Goal: Information Seeking & Learning: Check status

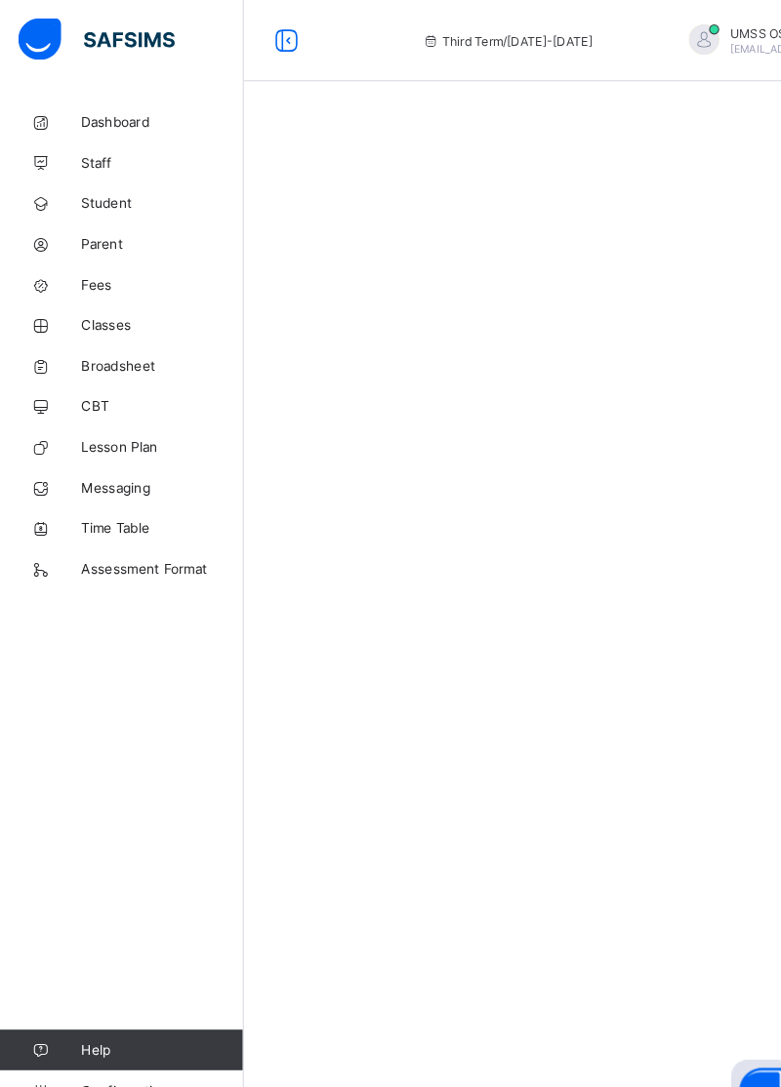
click at [105, 356] on span "Broadsheet" at bounding box center [156, 352] width 156 height 16
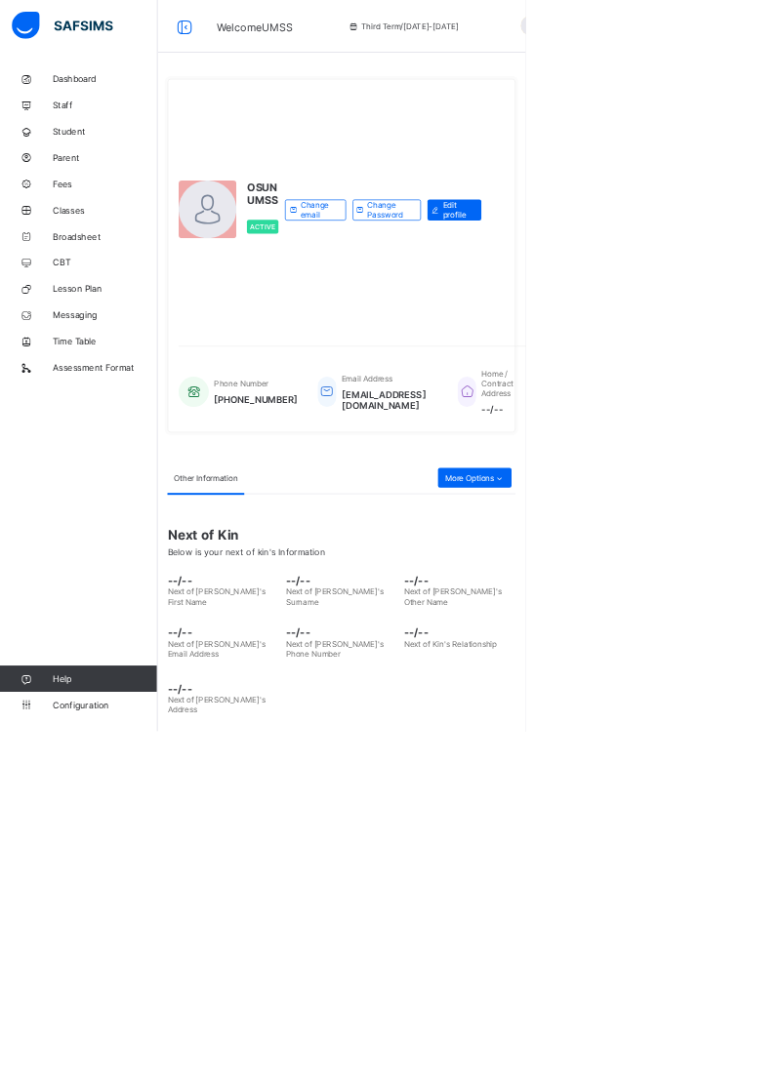
click at [109, 355] on span "Broadsheet" at bounding box center [156, 352] width 156 height 16
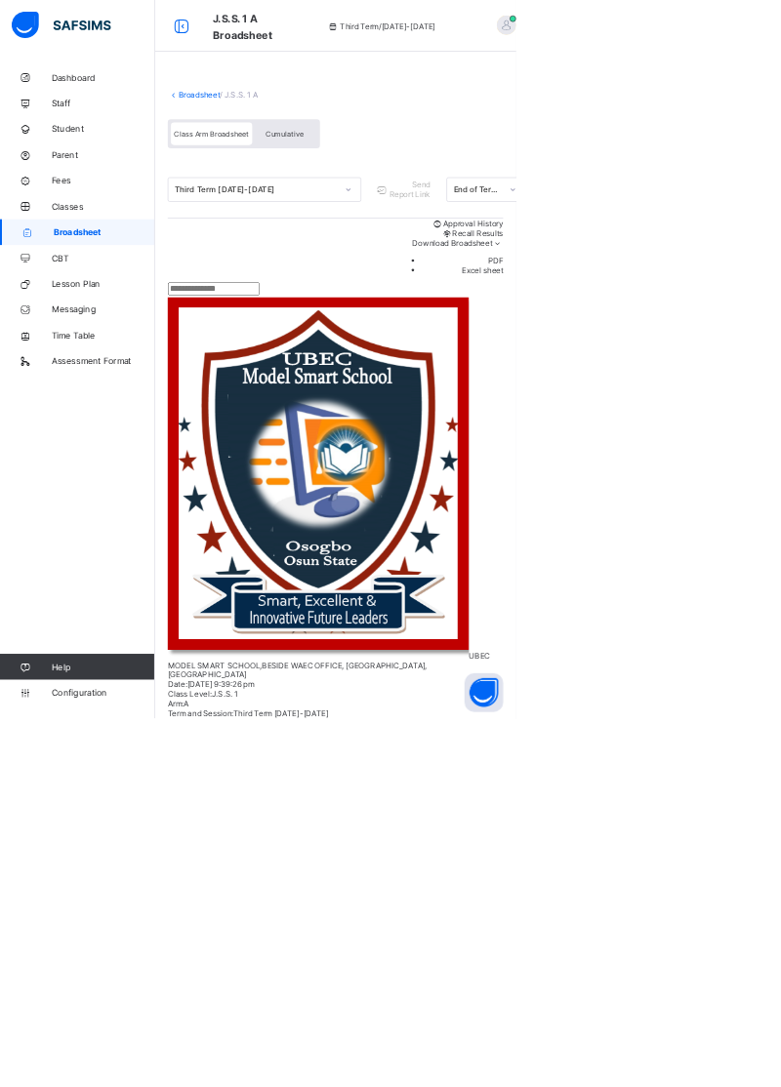
scroll to position [0, 9]
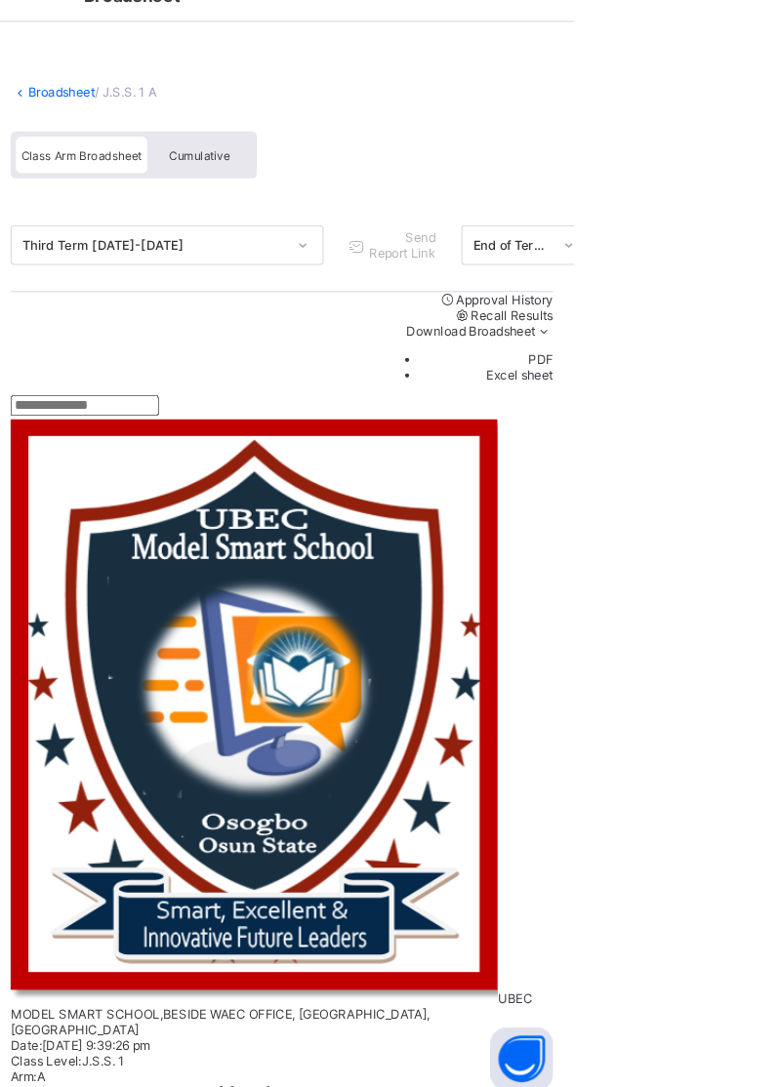
click at [695, 346] on span "Approval History" at bounding box center [716, 338] width 91 height 15
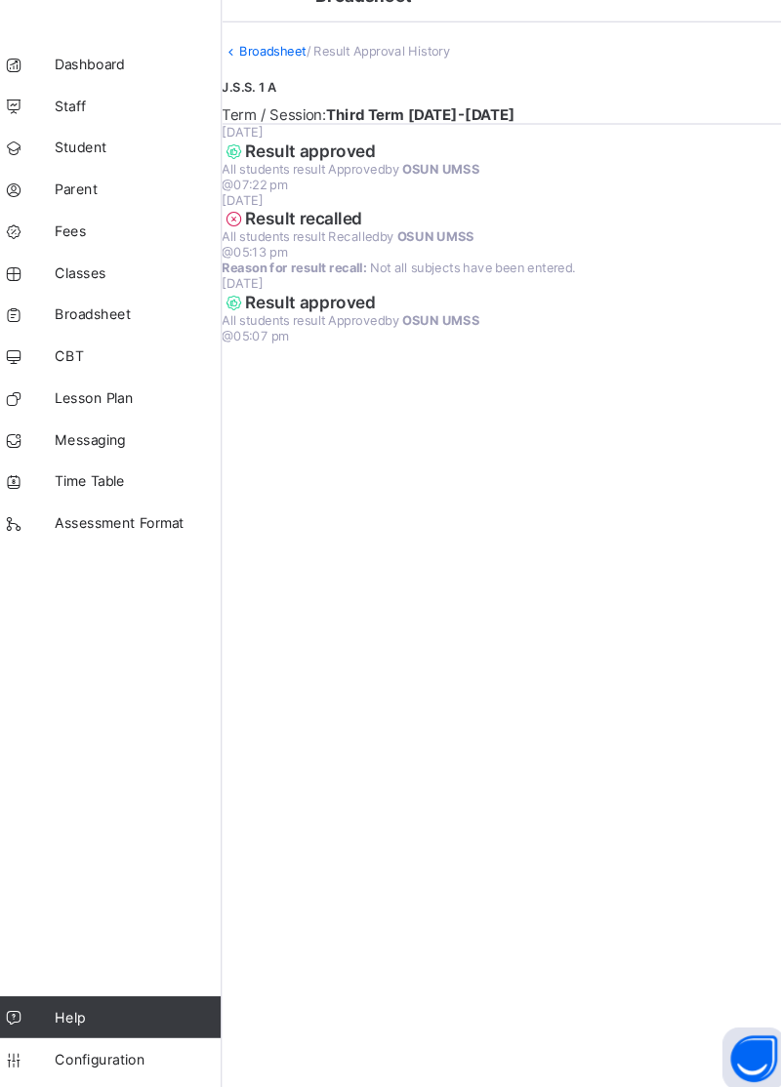
click at [313, 112] on link "Broadsheet" at bounding box center [282, 105] width 62 height 15
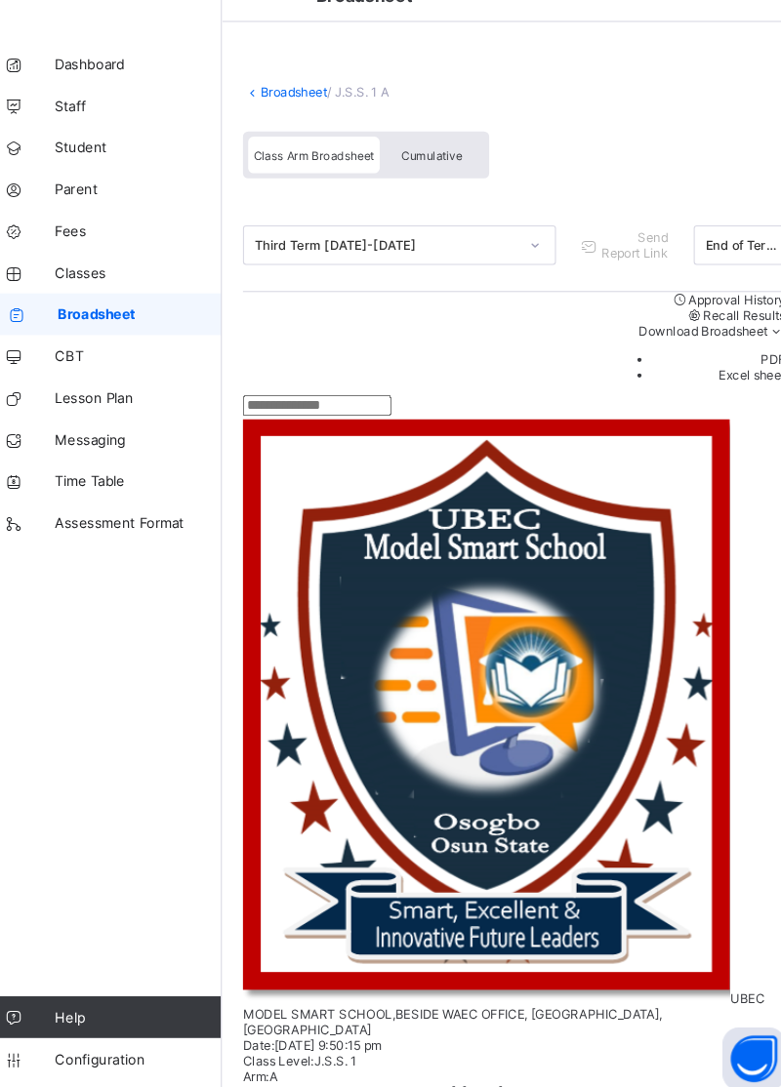
scroll to position [0, 428]
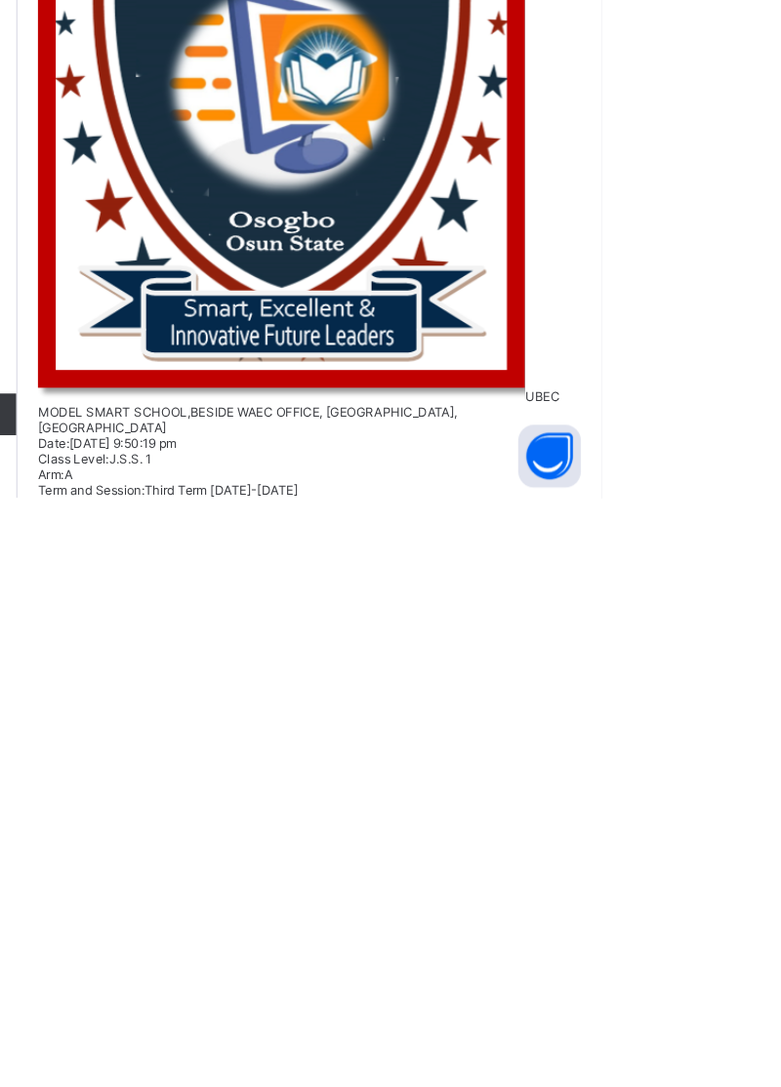
scroll to position [0, 0]
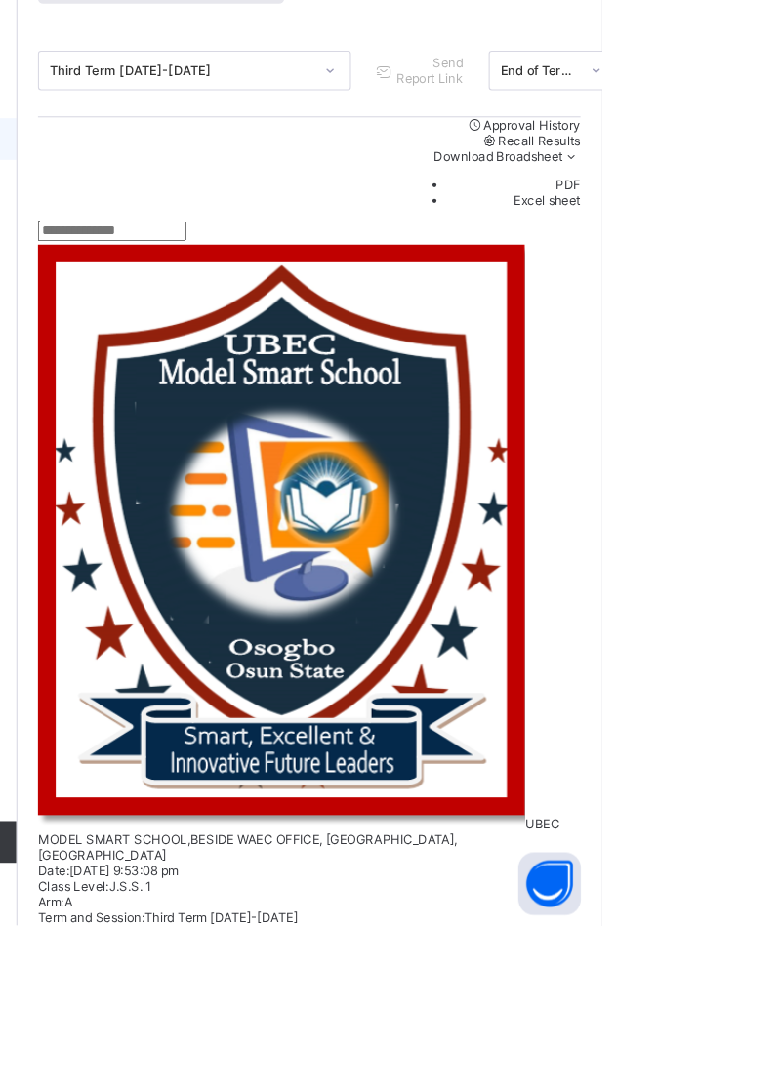
scroll to position [91, 949]
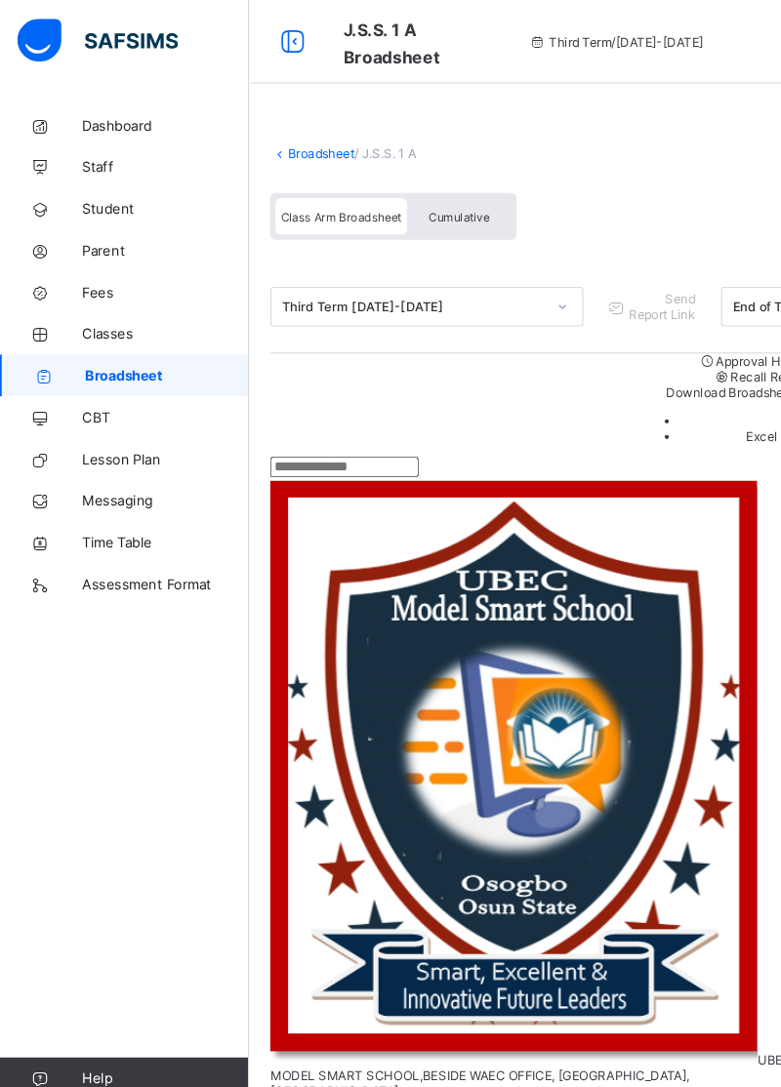
click at [301, 144] on link "Broadsheet" at bounding box center [301, 144] width 62 height 15
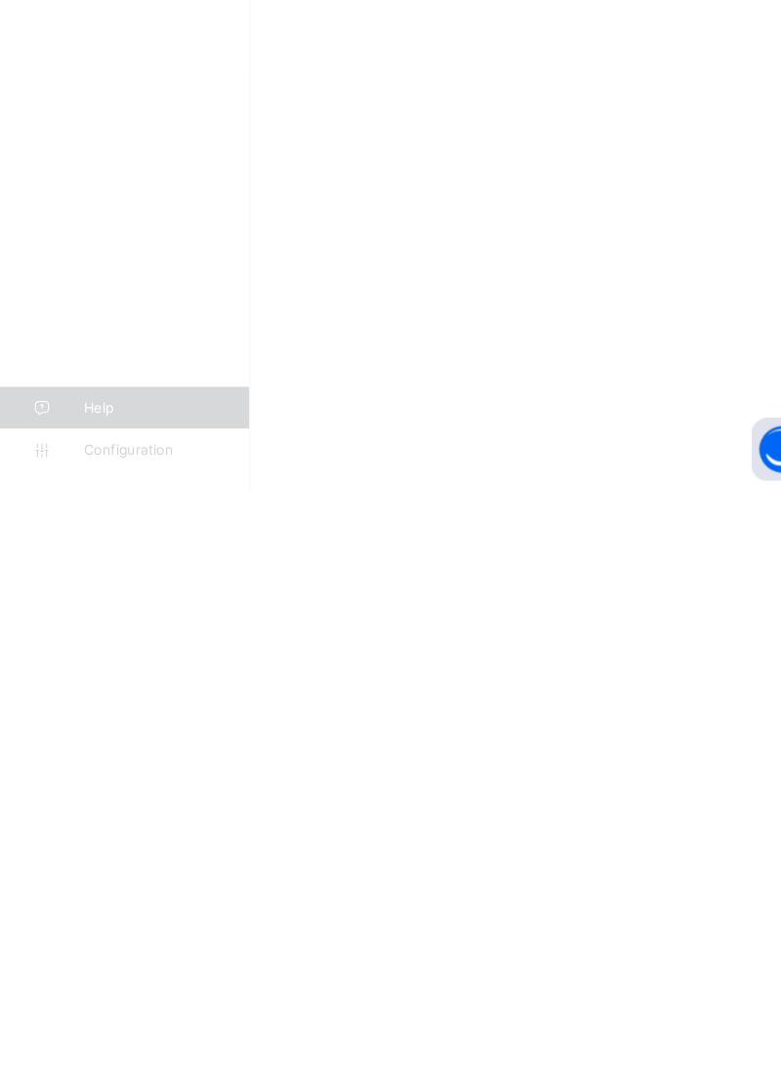
click at [658, 916] on div at bounding box center [390, 543] width 781 height 1087
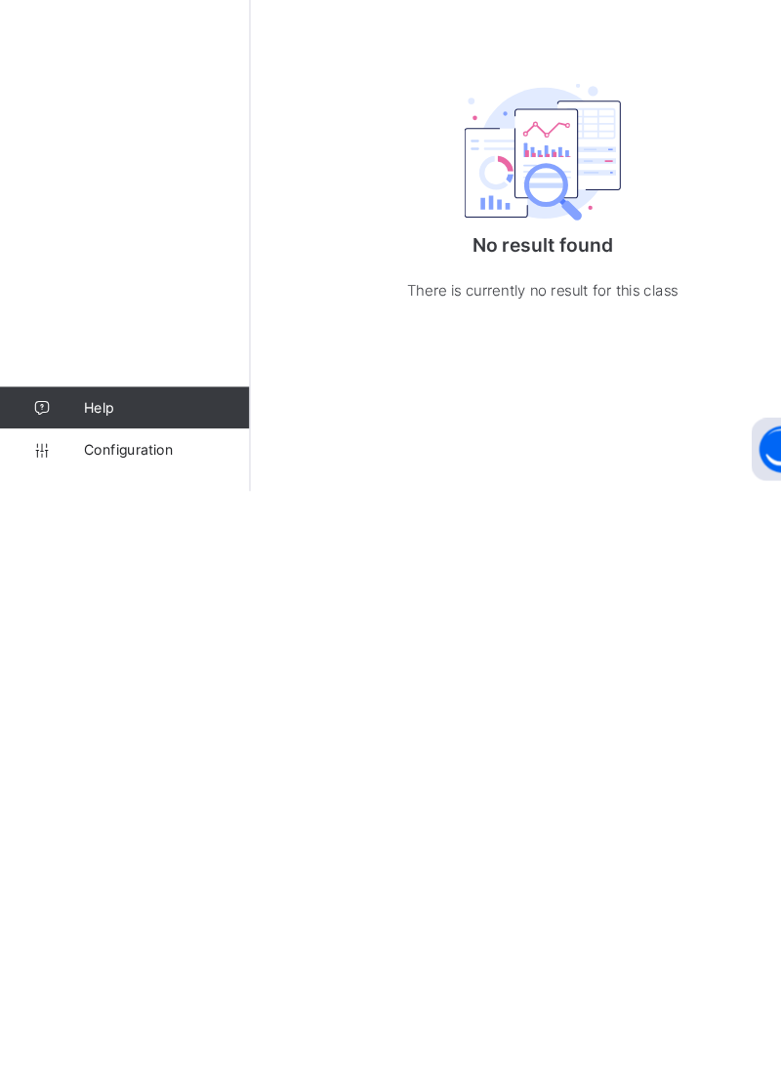
click at [610, 247] on span "Resume" at bounding box center [588, 239] width 44 height 15
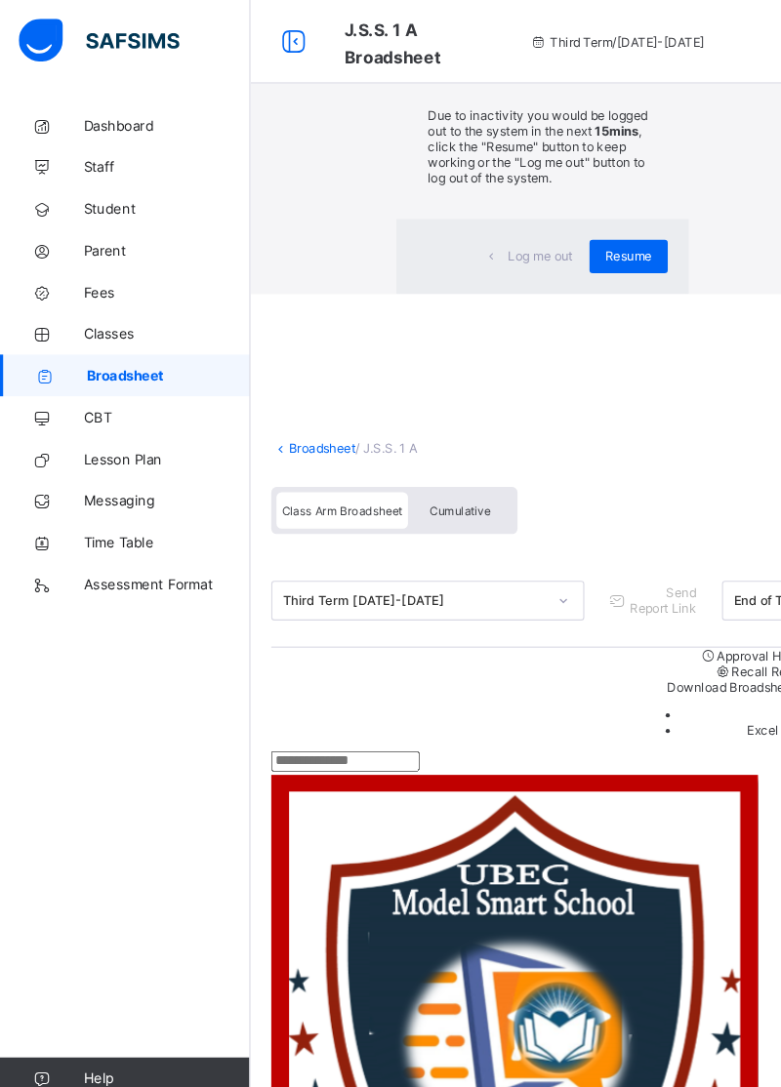
click at [625, 256] on div "Resume" at bounding box center [587, 239] width 73 height 31
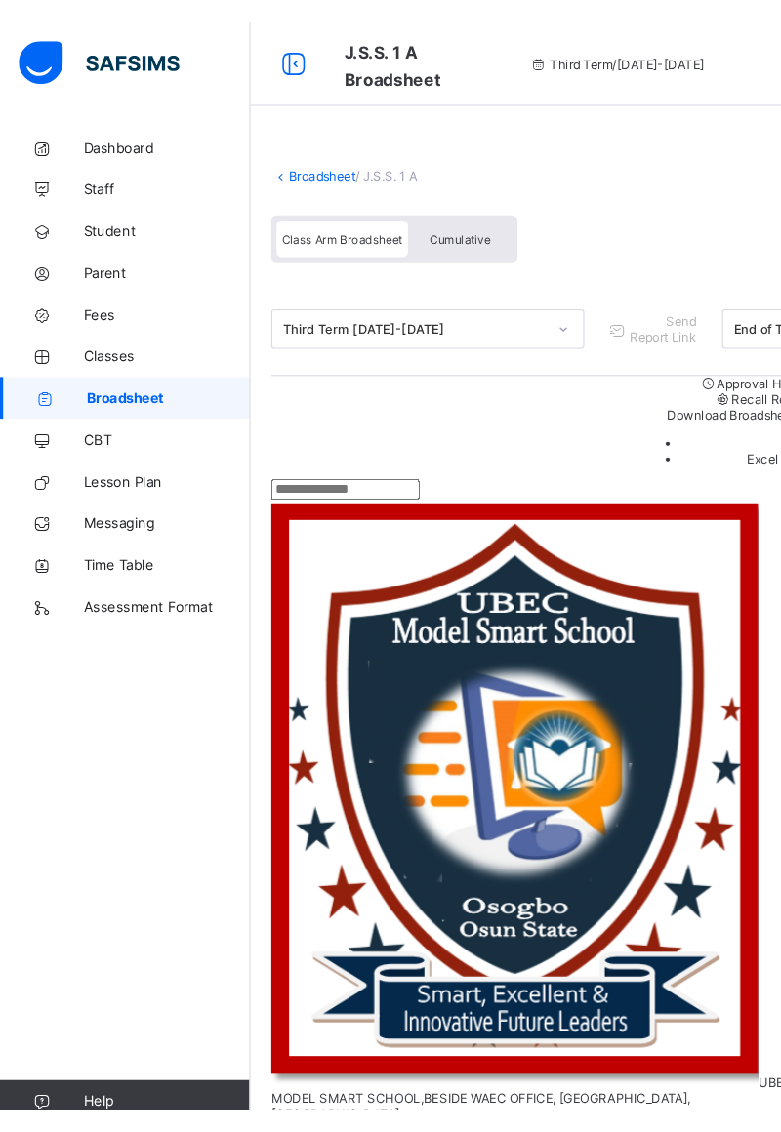
scroll to position [1567, 3]
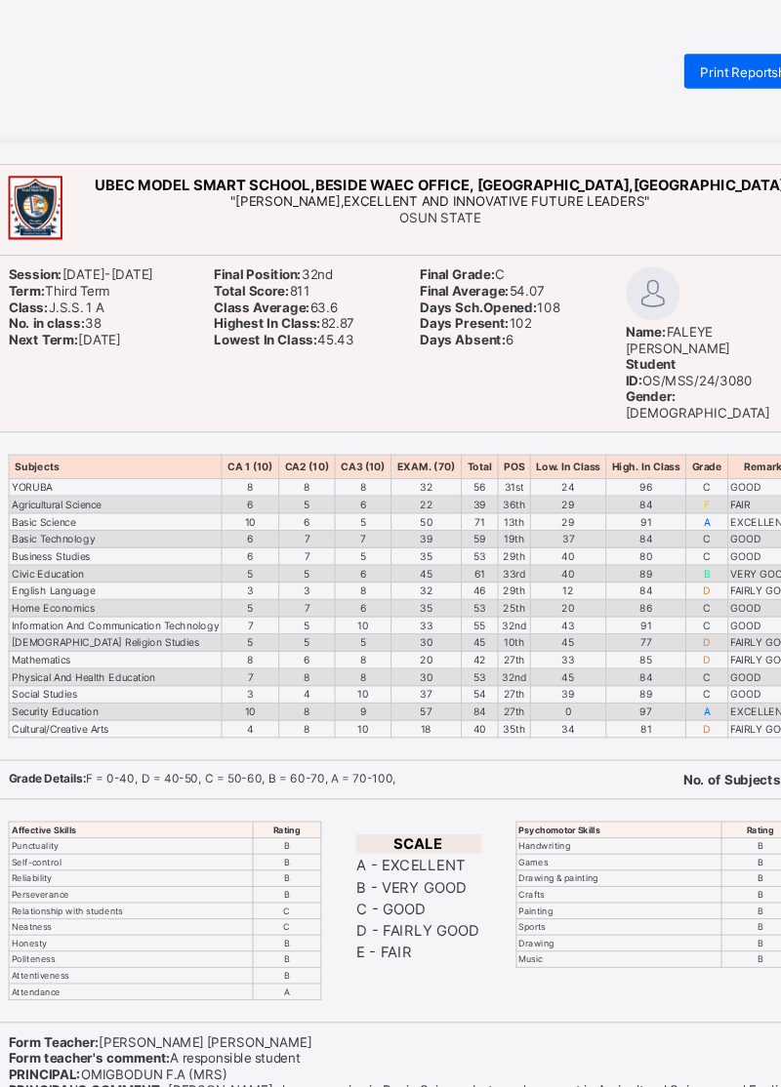
click at [679, 70] on span "Print Reportsheet" at bounding box center [706, 65] width 95 height 15
click at [668, 64] on span "Print Reportsheet" at bounding box center [706, 65] width 95 height 15
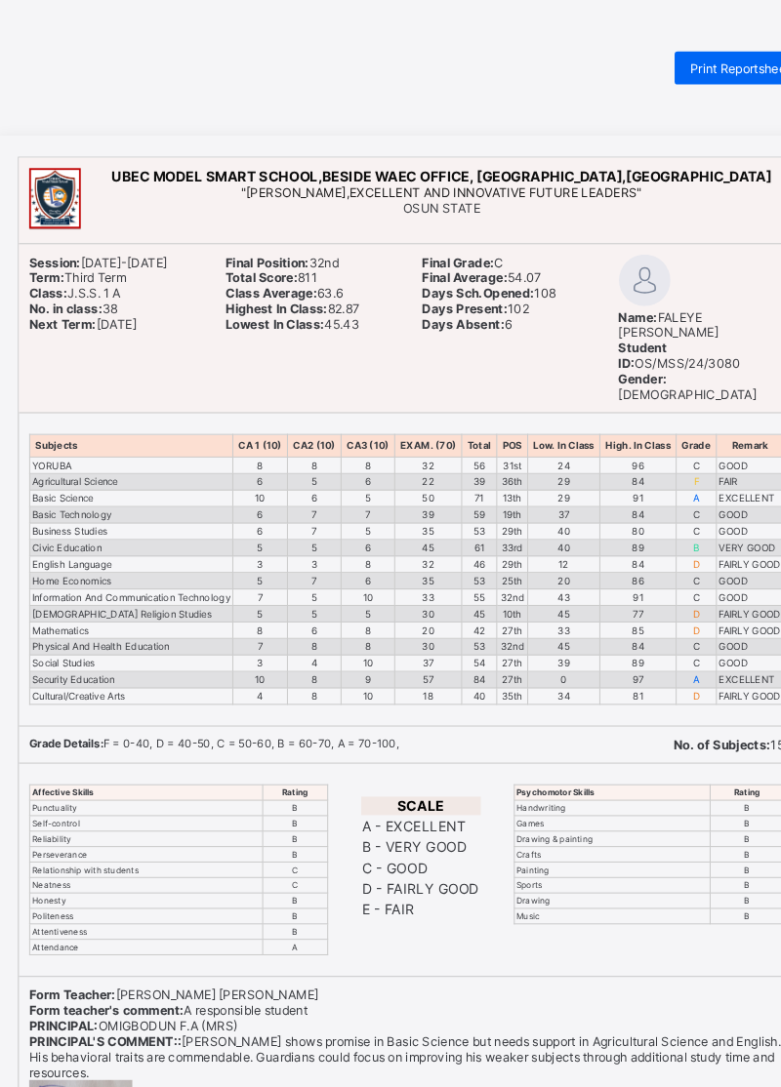
click at [685, 64] on span "Print Reportsheet" at bounding box center [706, 65] width 95 height 15
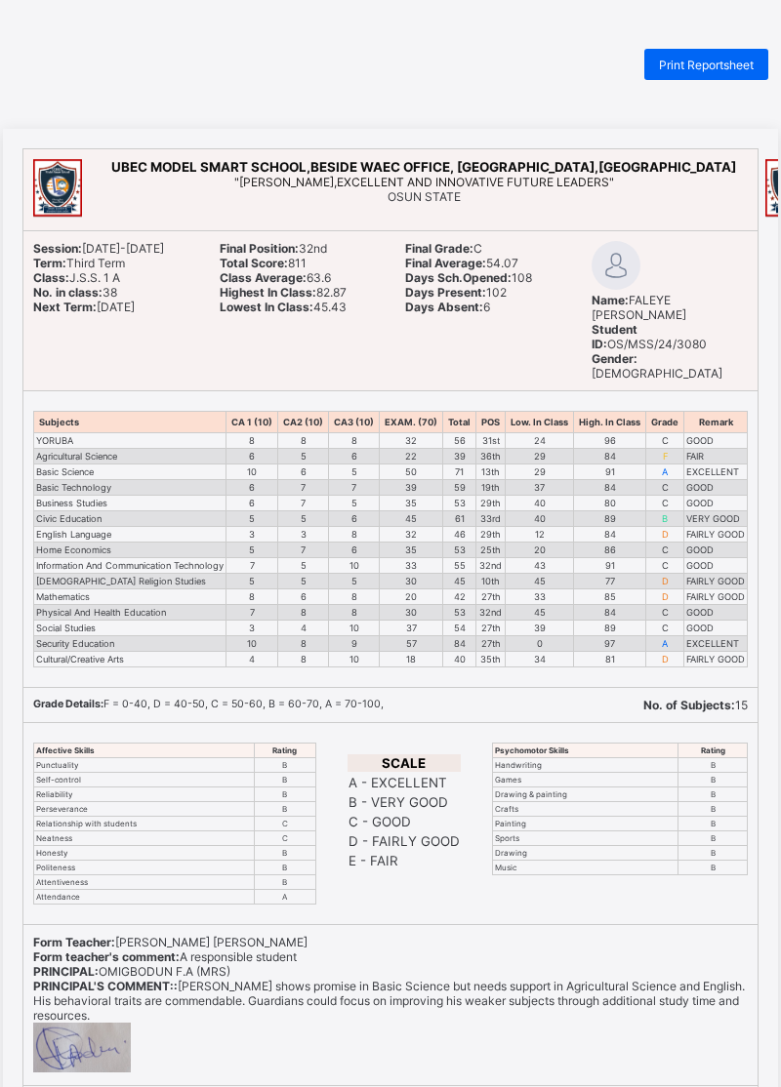
scroll to position [142, 0]
